Goal: Information Seeking & Learning: Compare options

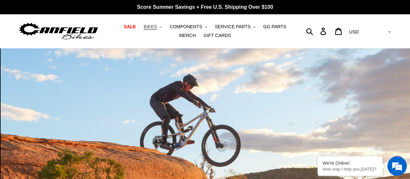
click at [145, 24] on span "BIKES" at bounding box center [150, 27] width 13 height 6
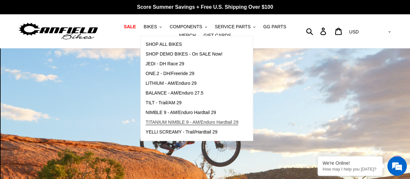
click at [210, 122] on span "TITANIUM NIMBLE 9 - AM/Enduro Hardtail 29" at bounding box center [192, 122] width 93 height 6
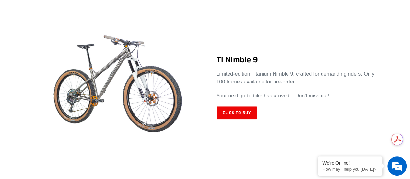
scroll to position [231, 0]
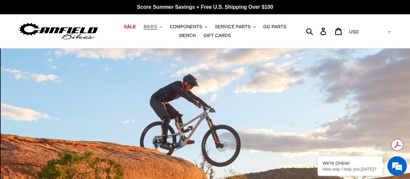
click at [144, 28] on span "BIKES" at bounding box center [150, 27] width 13 height 6
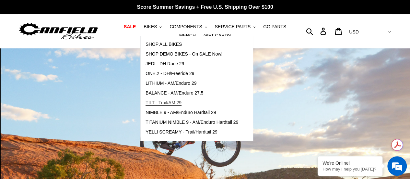
click at [160, 102] on span "TILT - Trail/AM 29" at bounding box center [164, 103] width 36 height 6
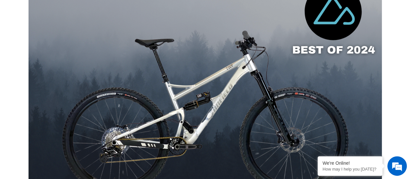
scroll to position [506, 0]
